Goal: Task Accomplishment & Management: Use online tool/utility

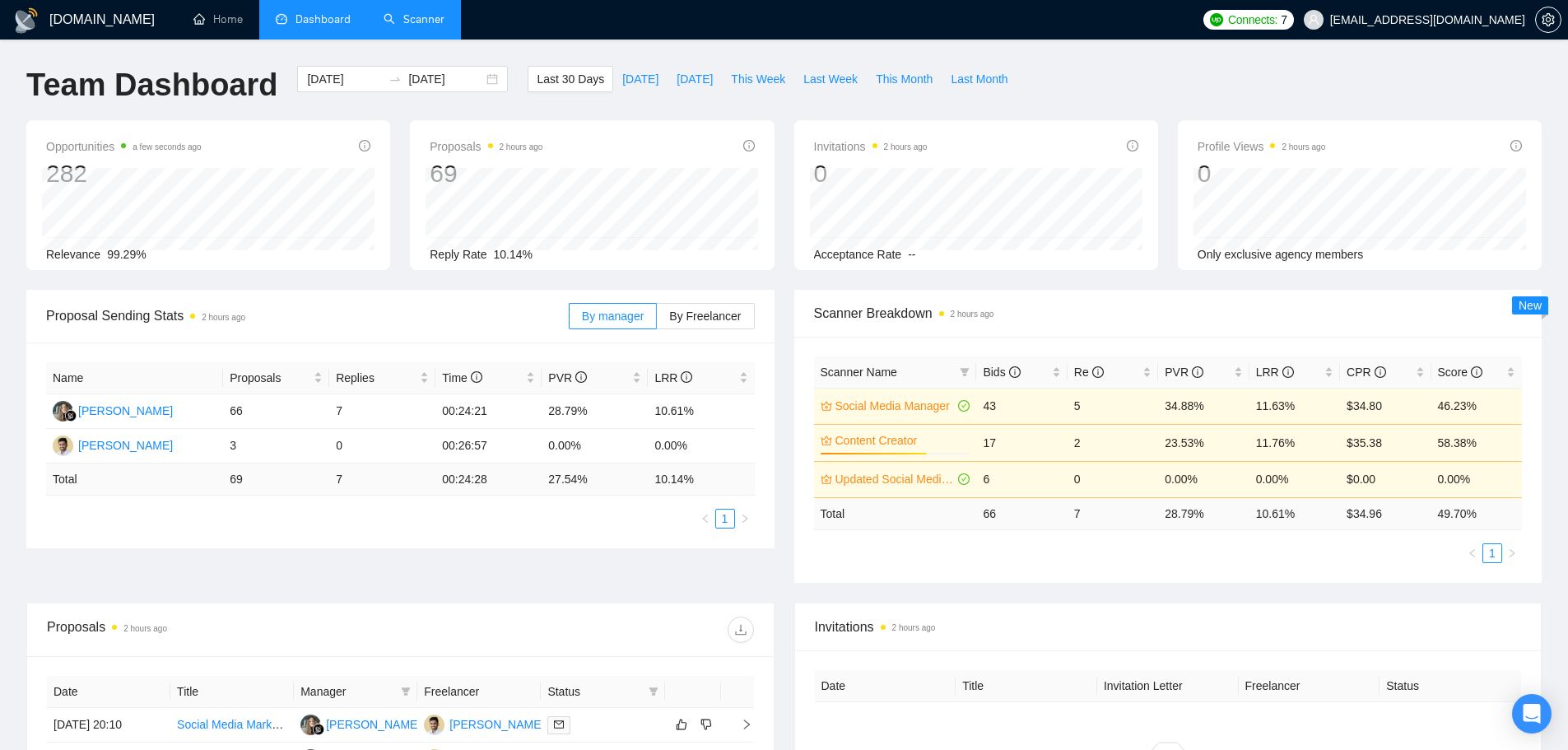
click at [417, 19] on link "Scanner" at bounding box center [414, 19] width 61 height 14
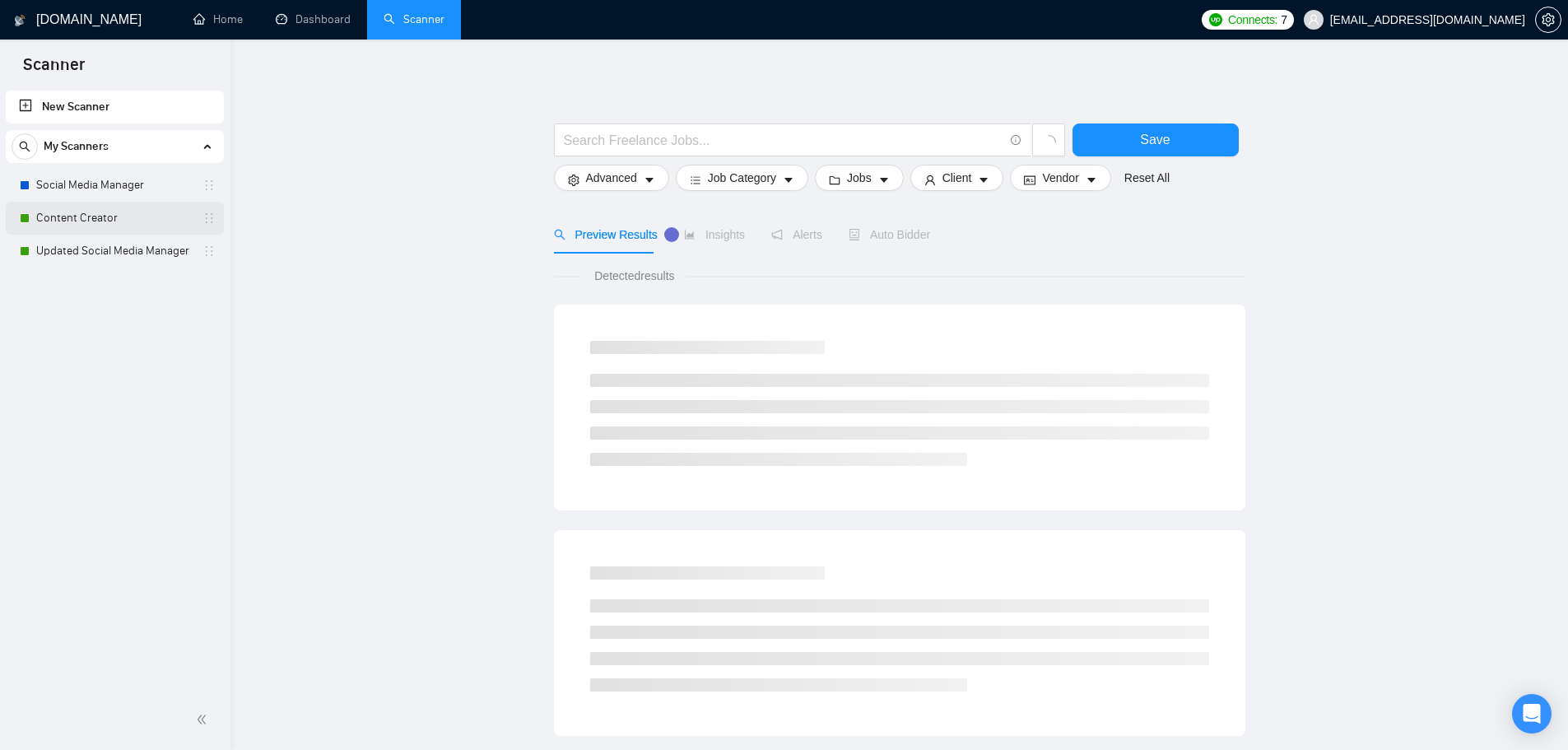
click at [62, 233] on link "Content Creator" at bounding box center [114, 218] width 156 height 33
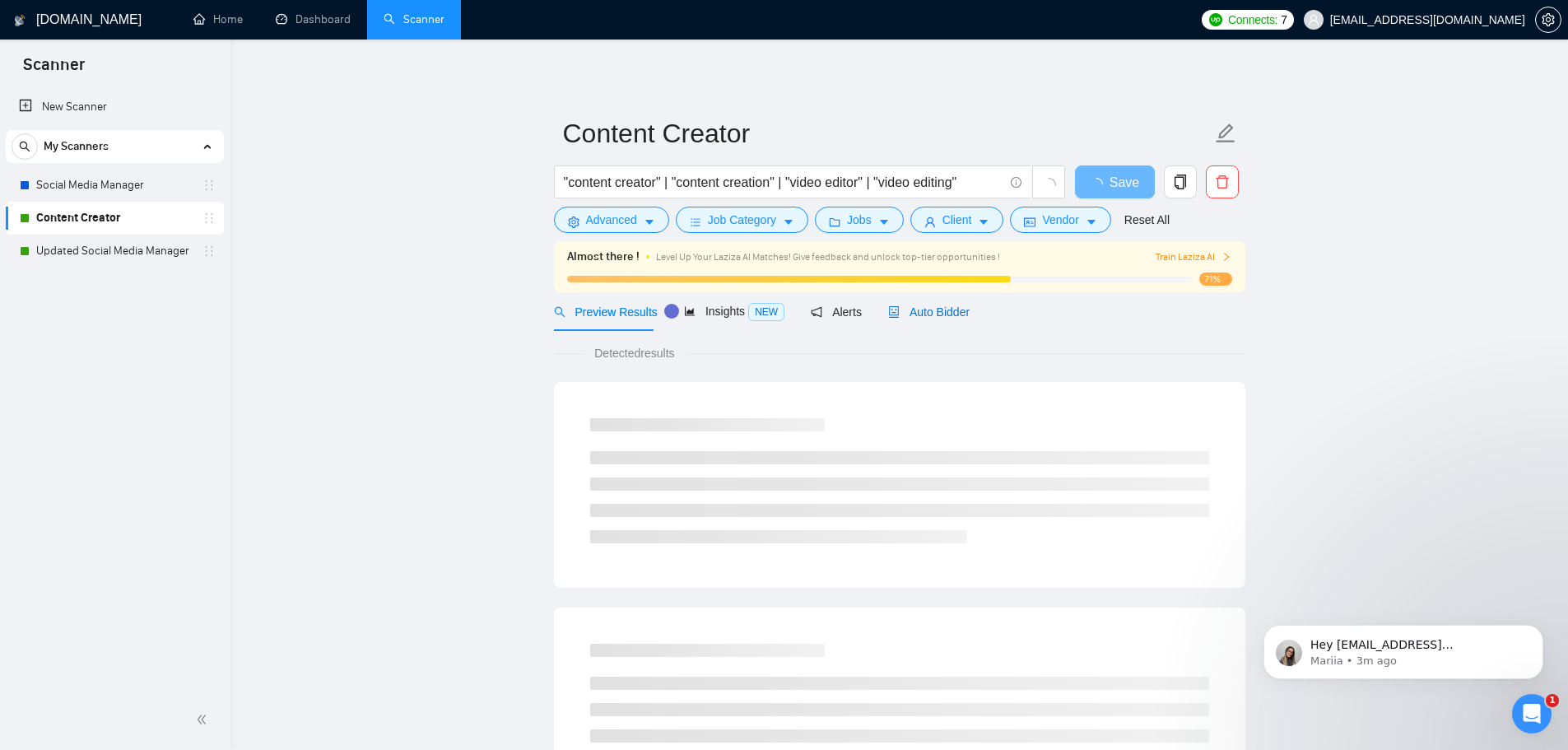
click at [929, 306] on span "Auto Bidder" at bounding box center [929, 312] width 82 height 13
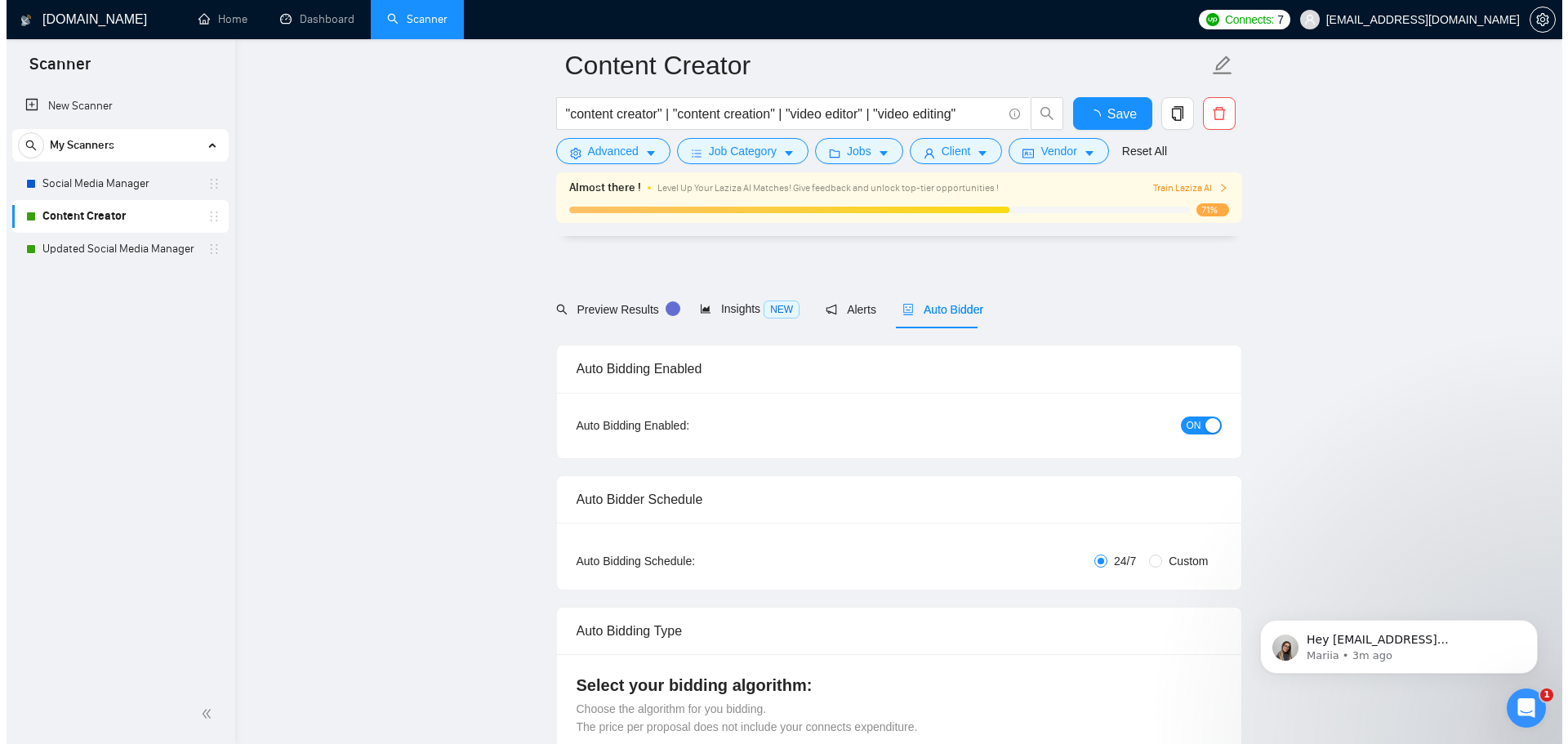
scroll to position [4431, 0]
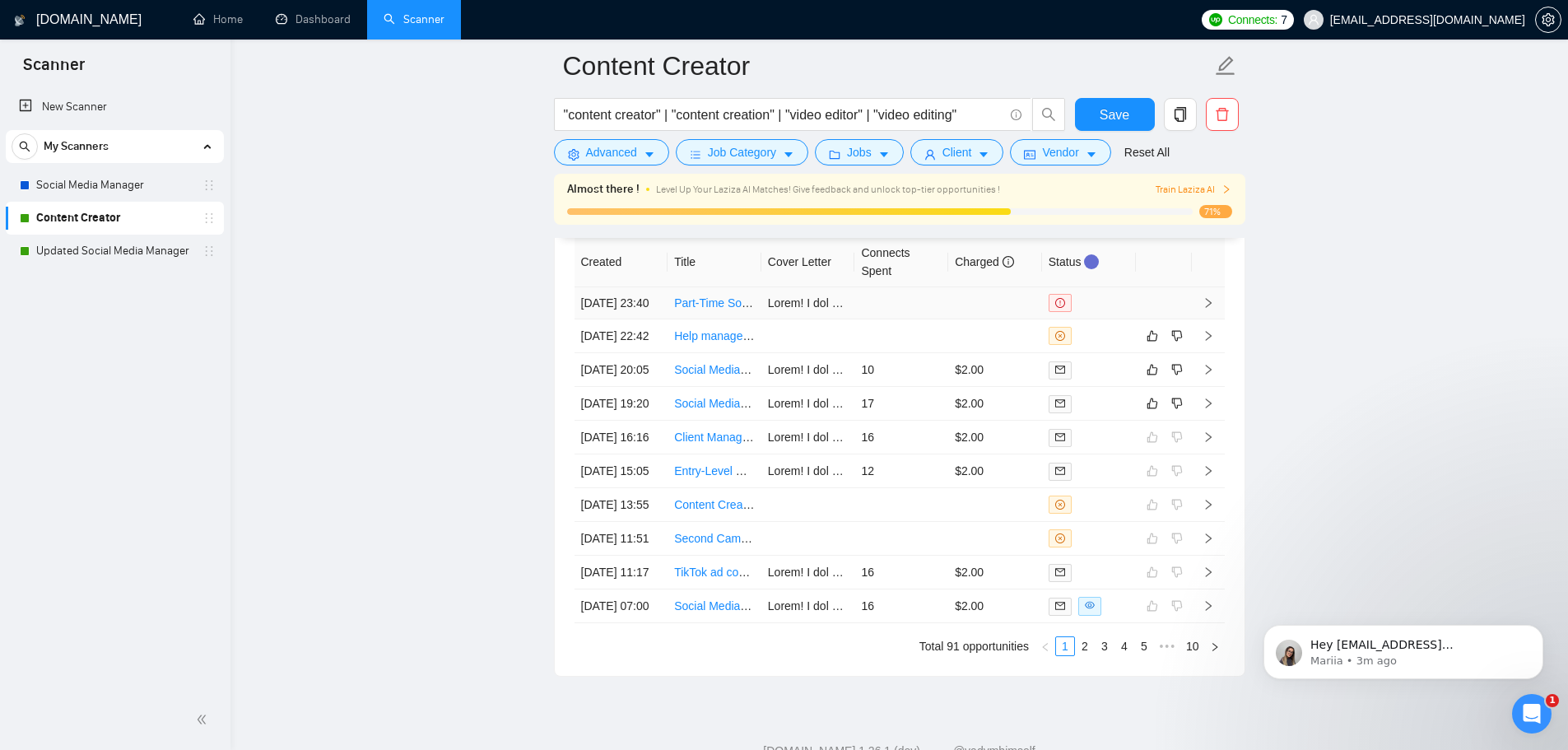
click at [909, 296] on td at bounding box center [902, 304] width 94 height 32
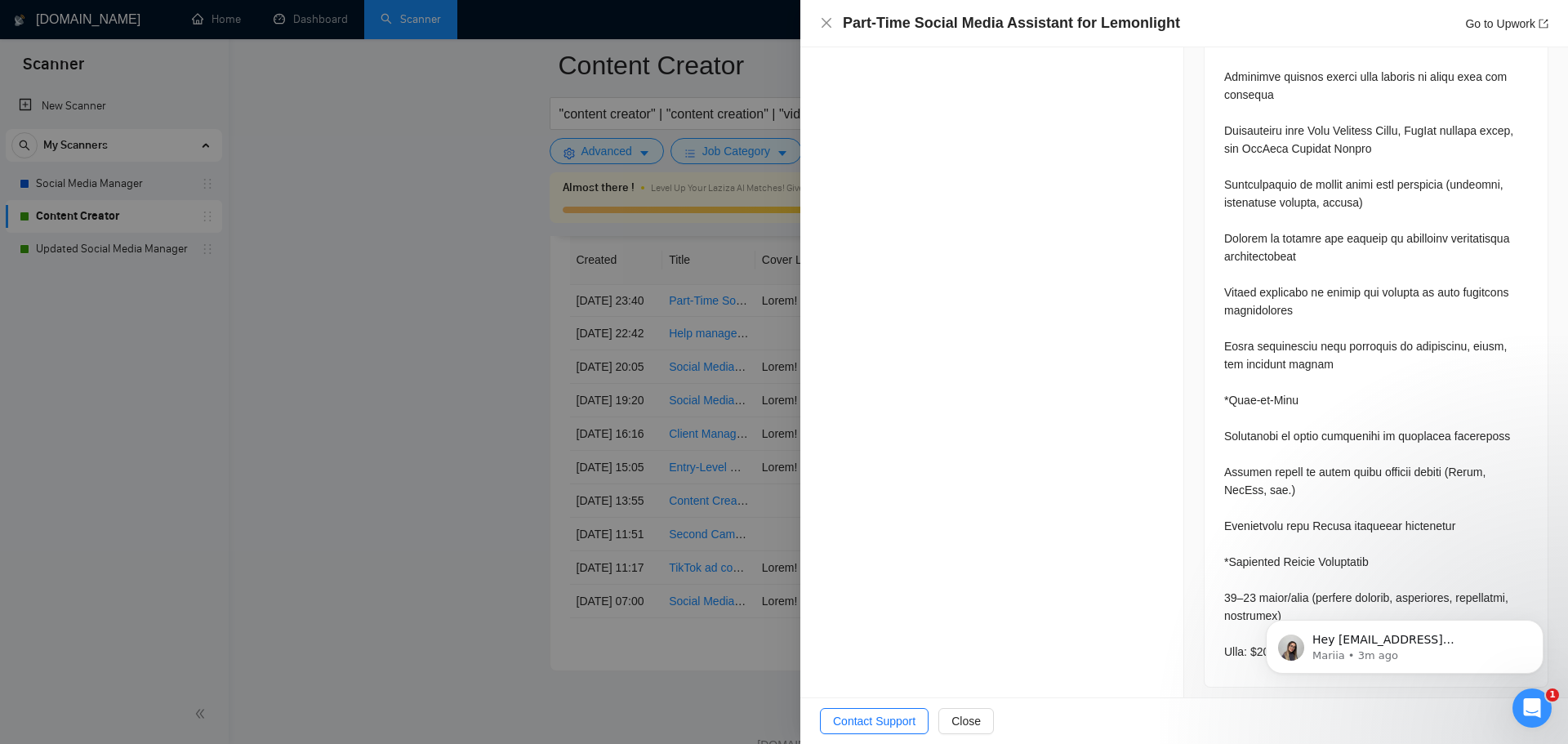
scroll to position [2309, 0]
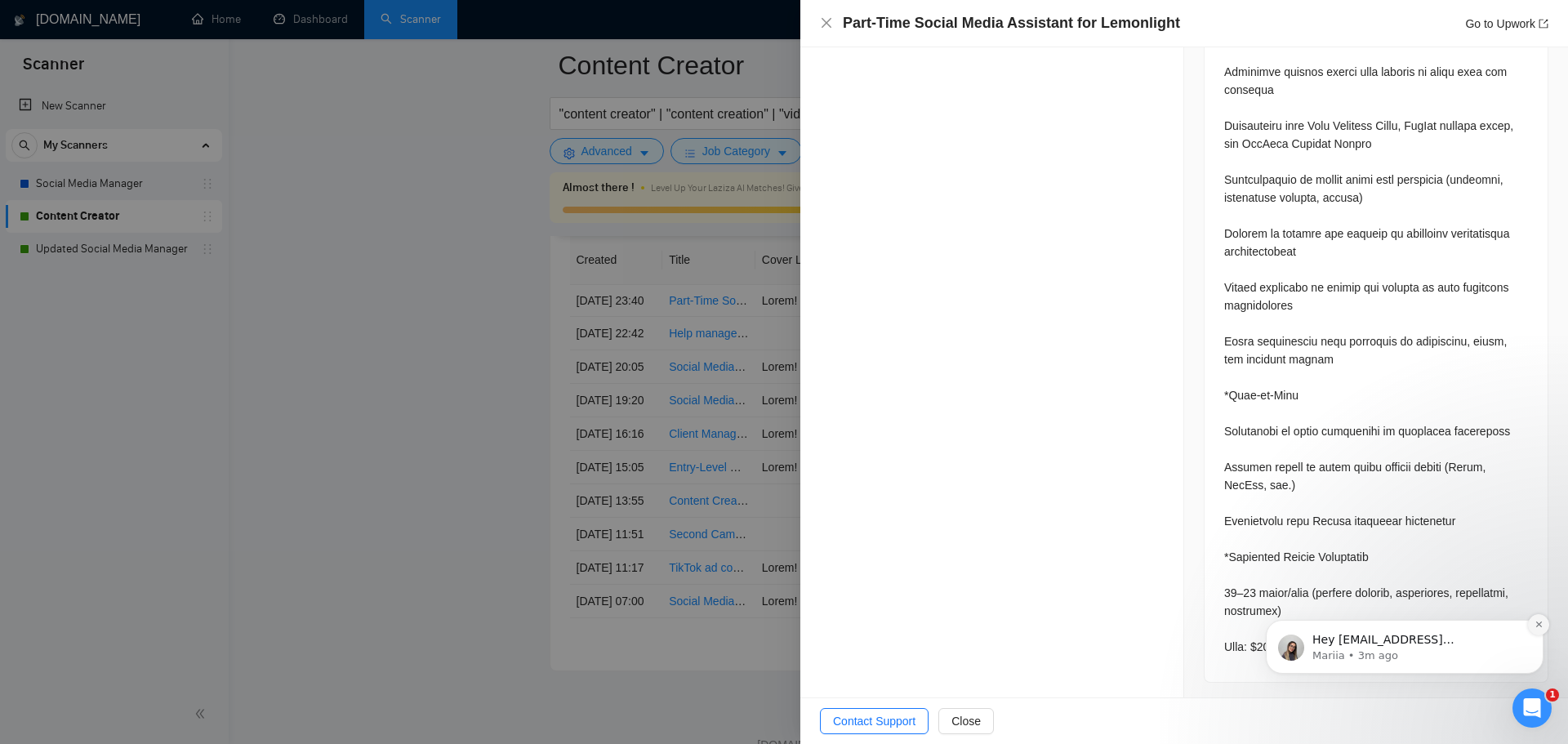
click at [1539, 623] on icon "Dismiss notification" at bounding box center [1539, 624] width 9 height 9
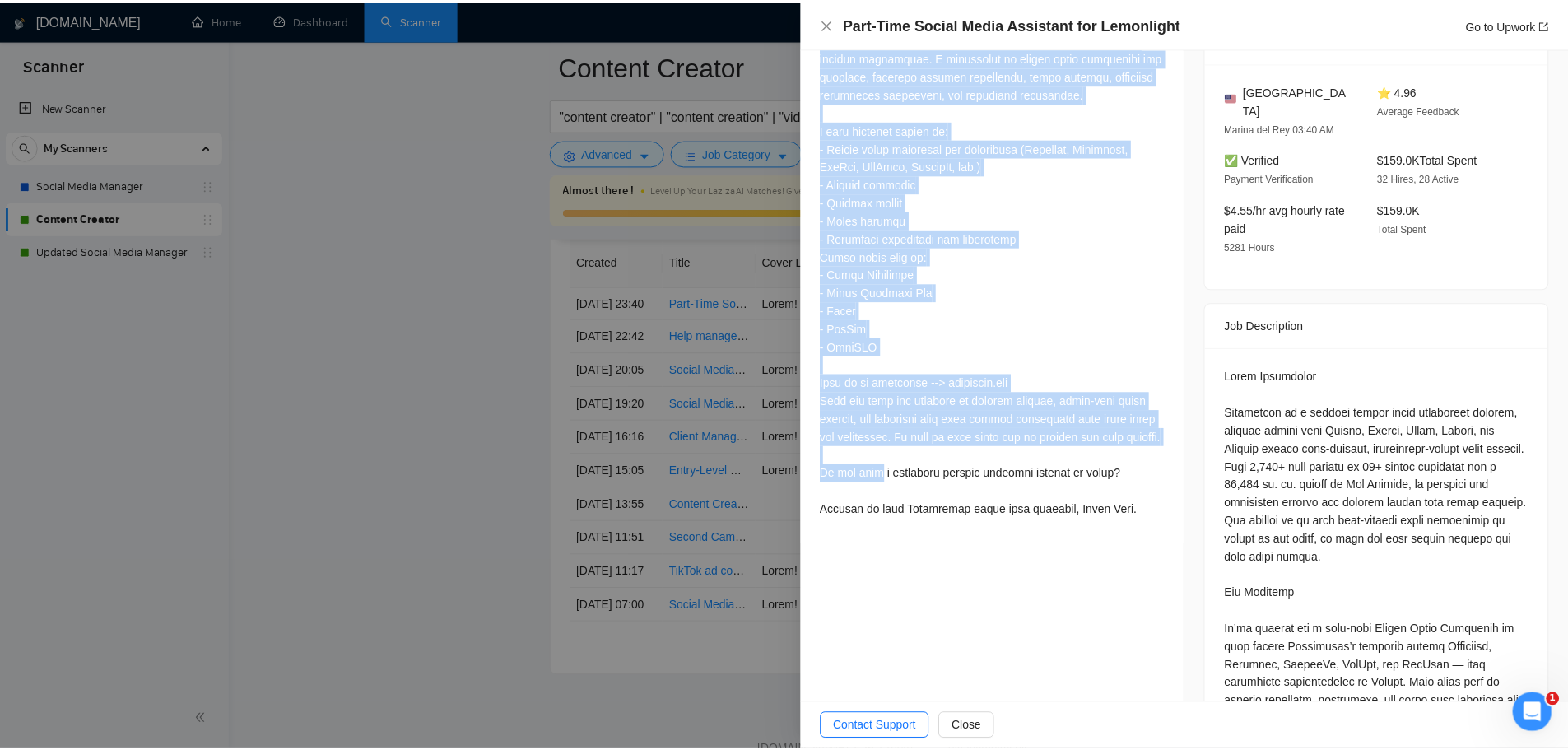
scroll to position [576, 0]
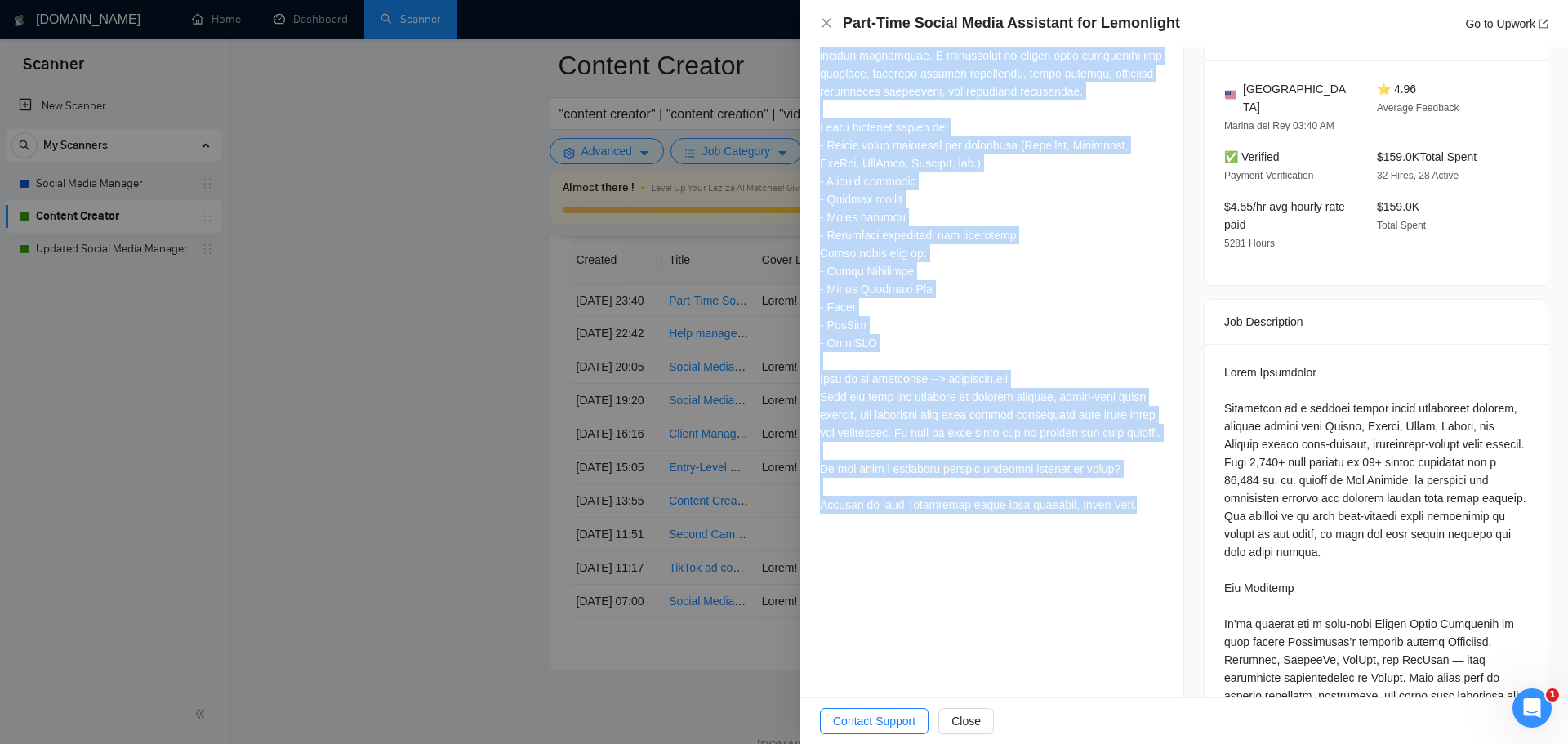
drag, startPoint x: 819, startPoint y: 466, endPoint x: 1121, endPoint y: 523, distance: 307.3
click at [1121, 523] on div "Cover Letter" at bounding box center [991, 183] width 383 height 713
copy div "Hello! I see that you’re looking for help with maintaining a consistent posting…"
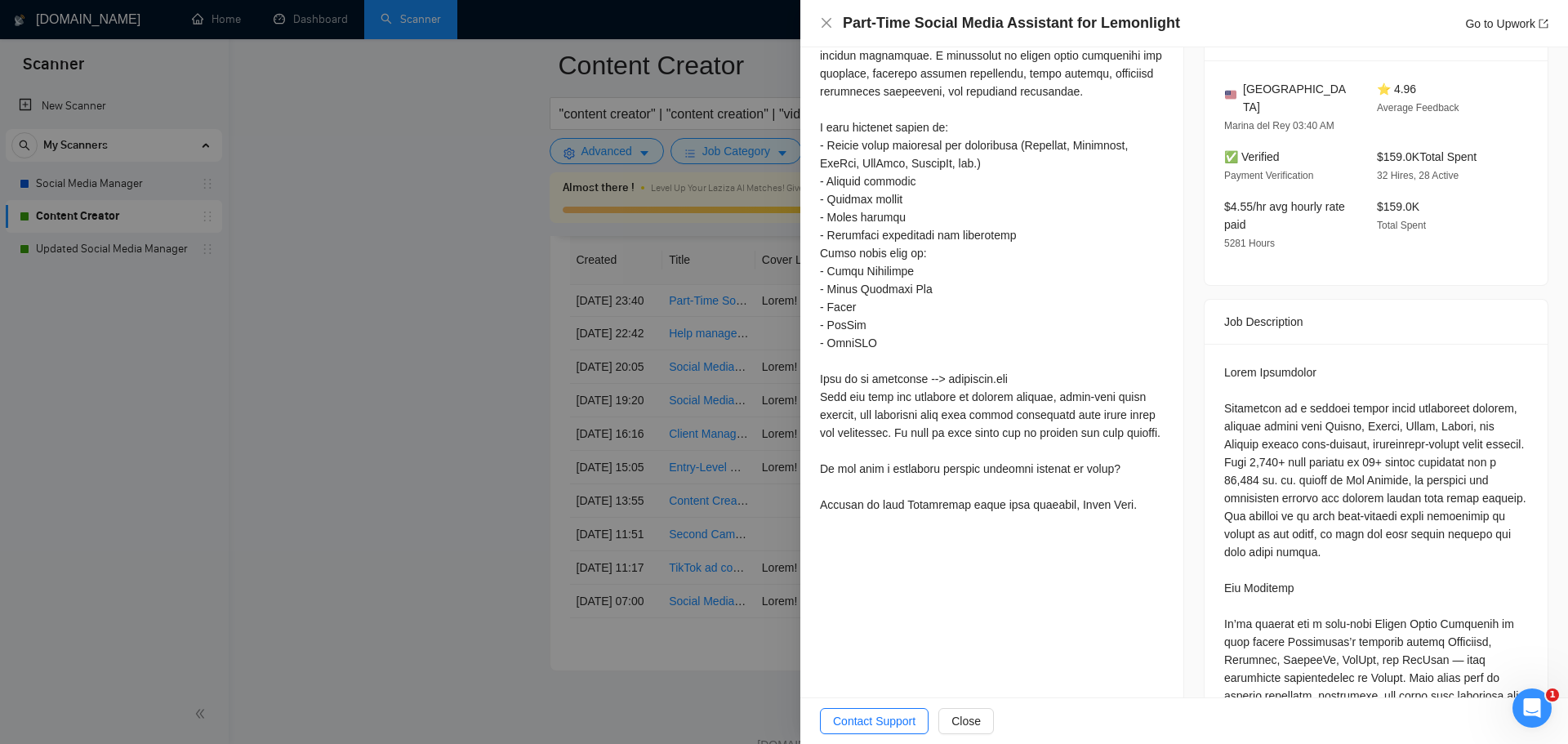
click at [425, 505] on div at bounding box center [784, 372] width 1568 height 744
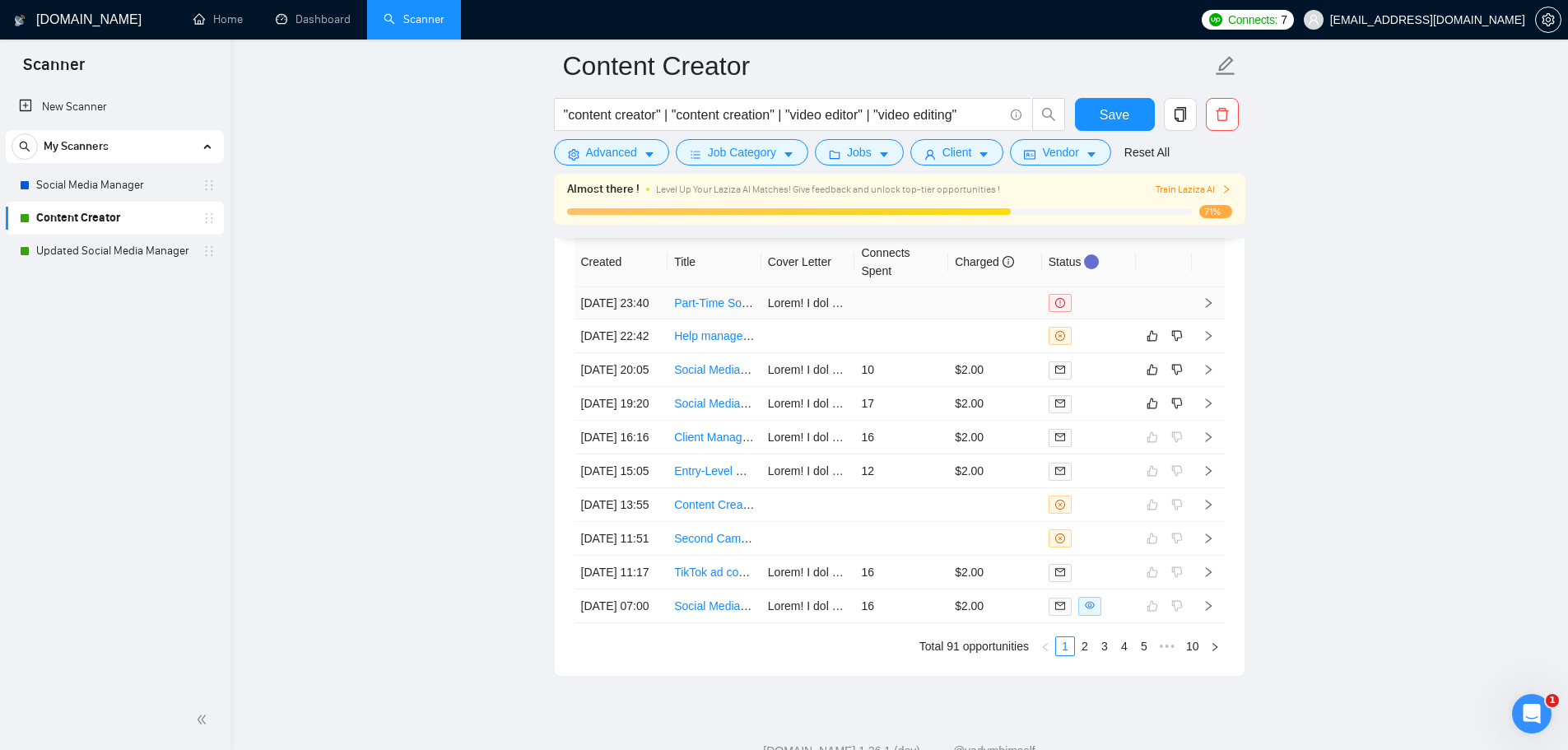
click at [728, 309] on link "Part-Time Social Media Assistant for Lemonlight" at bounding box center [797, 303] width 246 height 13
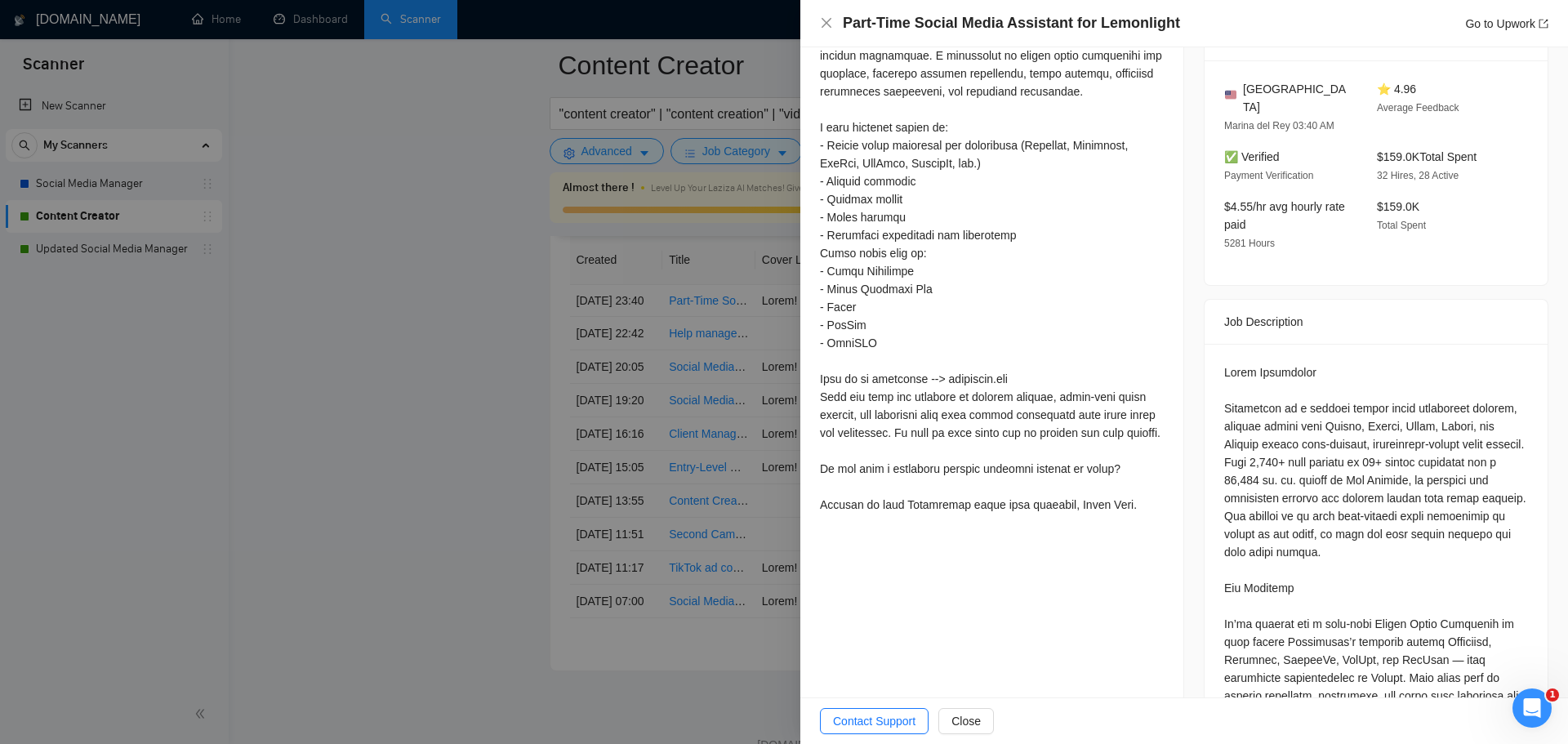
click at [439, 490] on div at bounding box center [784, 372] width 1568 height 744
